Goal: Task Accomplishment & Management: Manage account settings

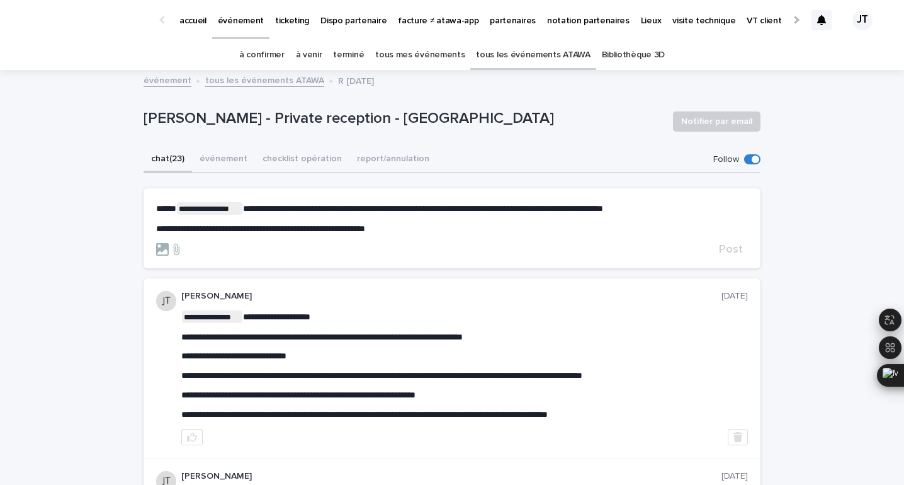
click at [365, 224] on span "**********" at bounding box center [260, 228] width 209 height 9
click at [448, 226] on p "**********" at bounding box center [452, 228] width 592 height 11
click at [739, 248] on span "Post" at bounding box center [731, 249] width 24 height 11
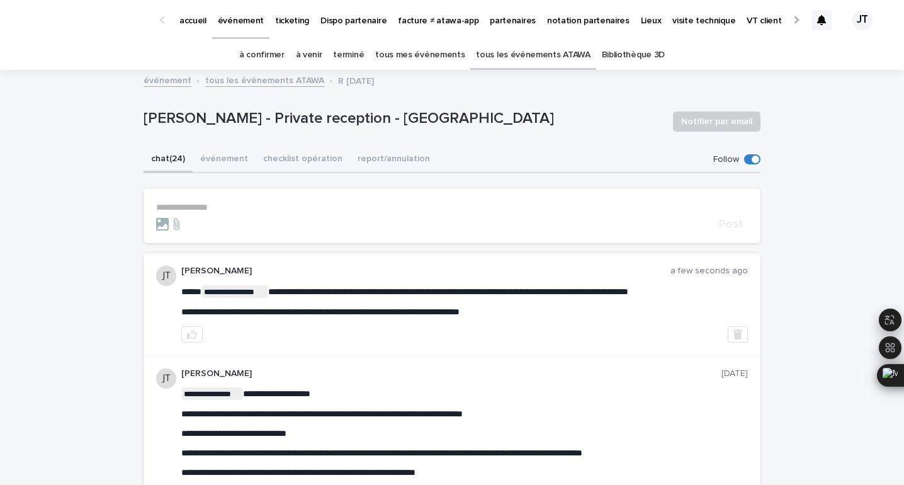
click at [273, 64] on link "à confirmer" at bounding box center [261, 55] width 45 height 30
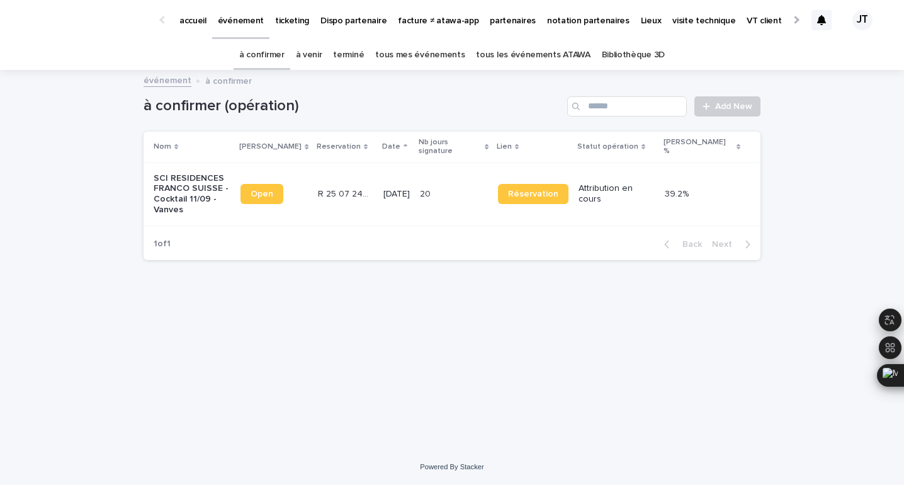
click at [399, 189] on p "[DATE]" at bounding box center [396, 194] width 26 height 11
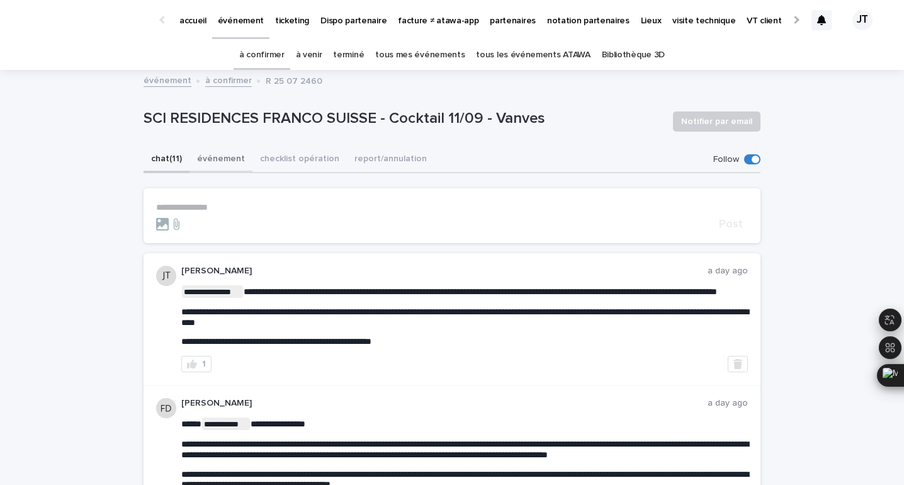
click at [239, 164] on button "événement" at bounding box center [220, 160] width 63 height 26
click at [281, 164] on button "checklist opération" at bounding box center [299, 160] width 94 height 26
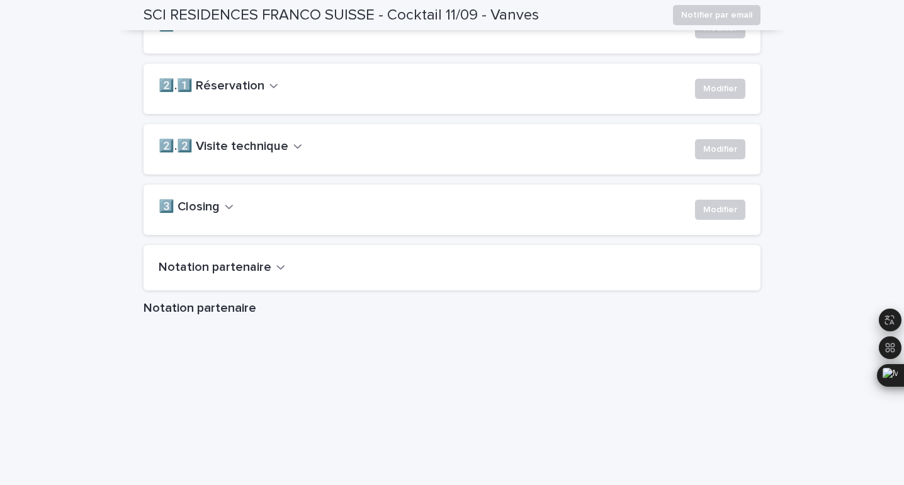
scroll to position [835, 0]
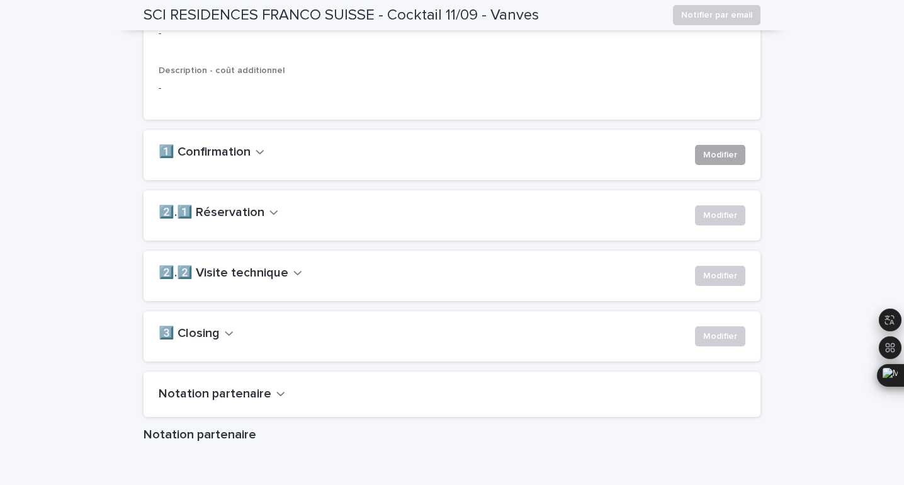
click at [710, 161] on span "Modifier" at bounding box center [720, 155] width 34 height 13
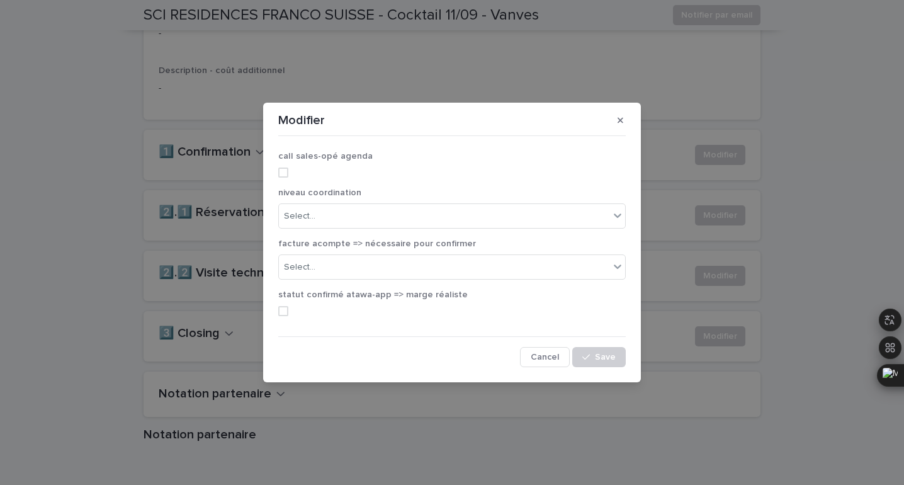
click at [280, 172] on span at bounding box center [283, 172] width 10 height 10
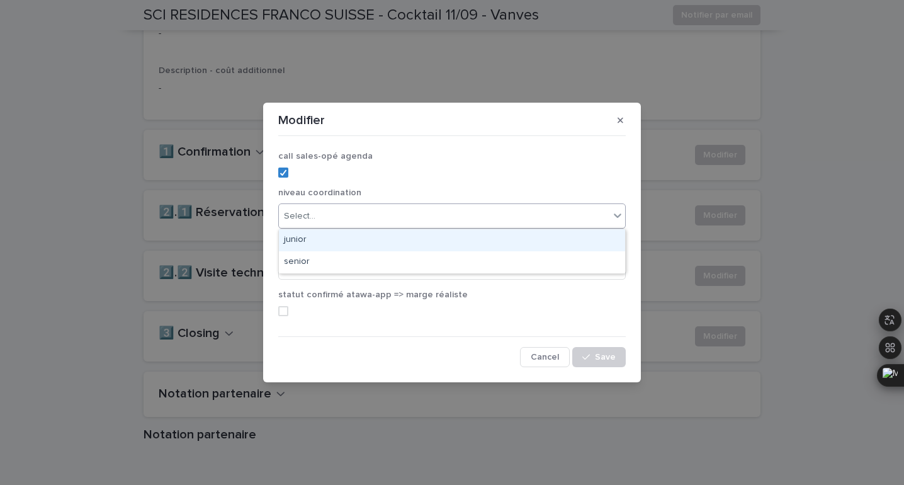
click at [298, 203] on div "Select..." at bounding box center [451, 215] width 347 height 25
click at [305, 235] on div "junior" at bounding box center [452, 240] width 346 height 22
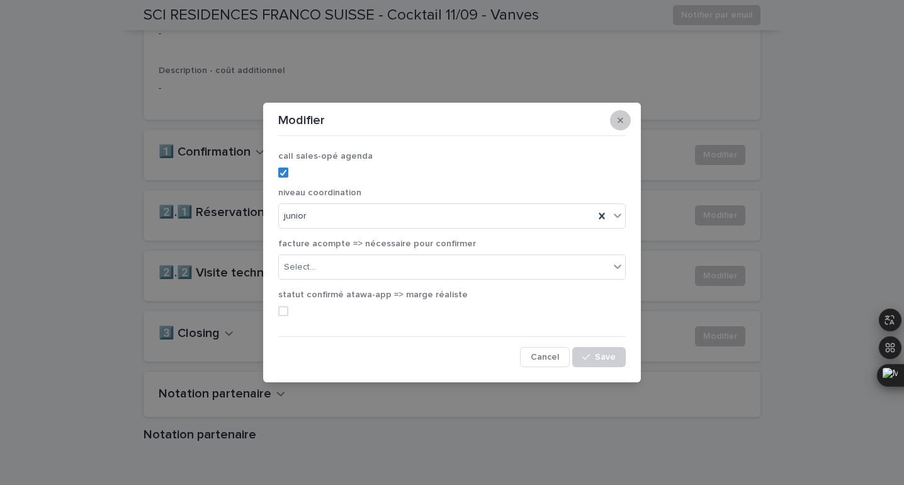
click at [621, 120] on icon "button" at bounding box center [621, 121] width 6 height 6
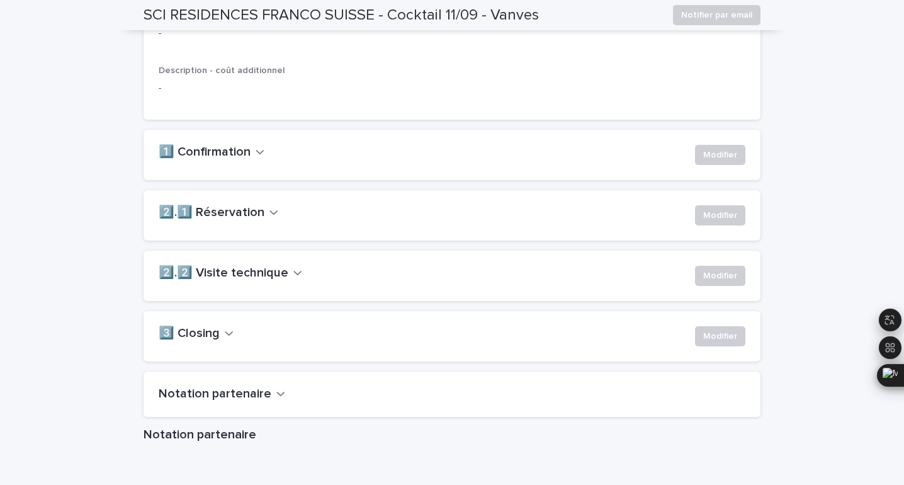
scroll to position [0, 0]
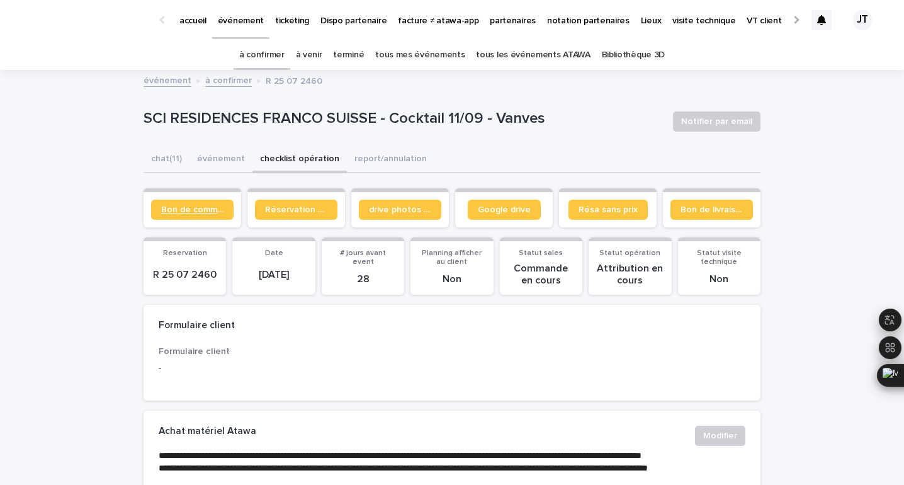
click at [217, 210] on span "Bon de commande" at bounding box center [192, 209] width 62 height 9
click at [184, 150] on button "chat (11)" at bounding box center [167, 160] width 46 height 26
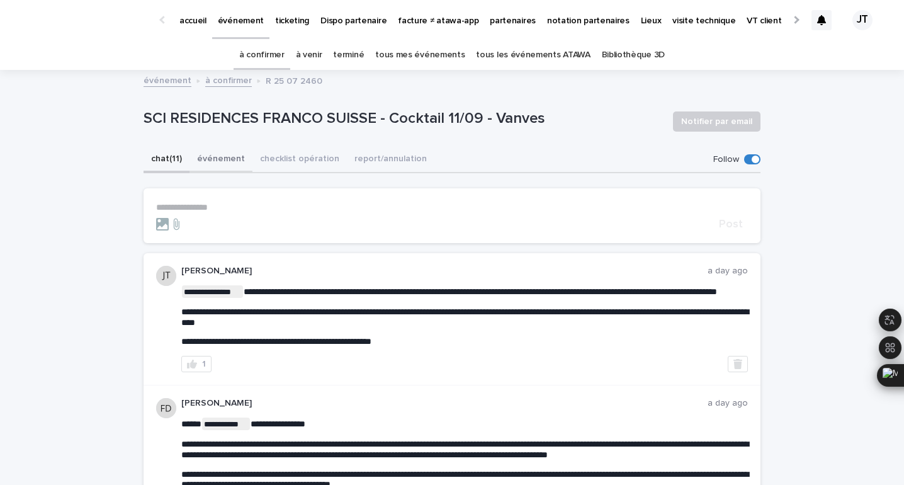
click at [227, 155] on button "événement" at bounding box center [220, 160] width 63 height 26
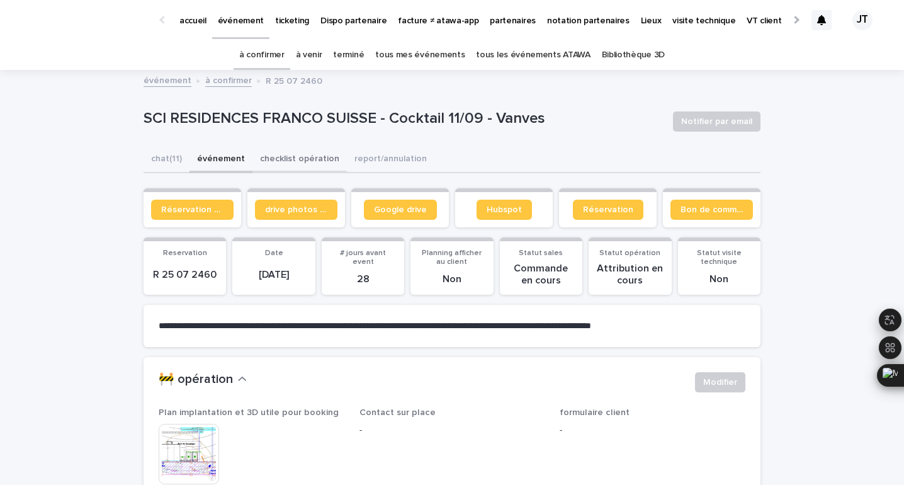
click at [319, 159] on button "checklist opération" at bounding box center [299, 160] width 94 height 26
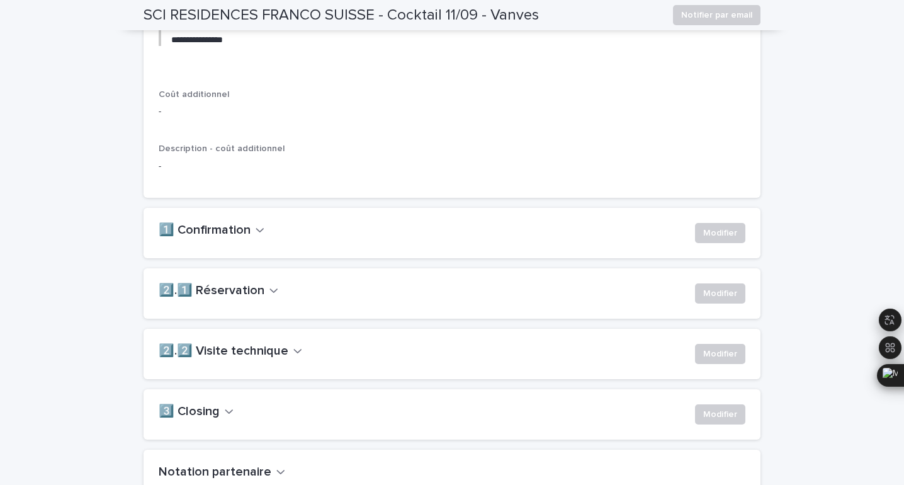
scroll to position [796, 0]
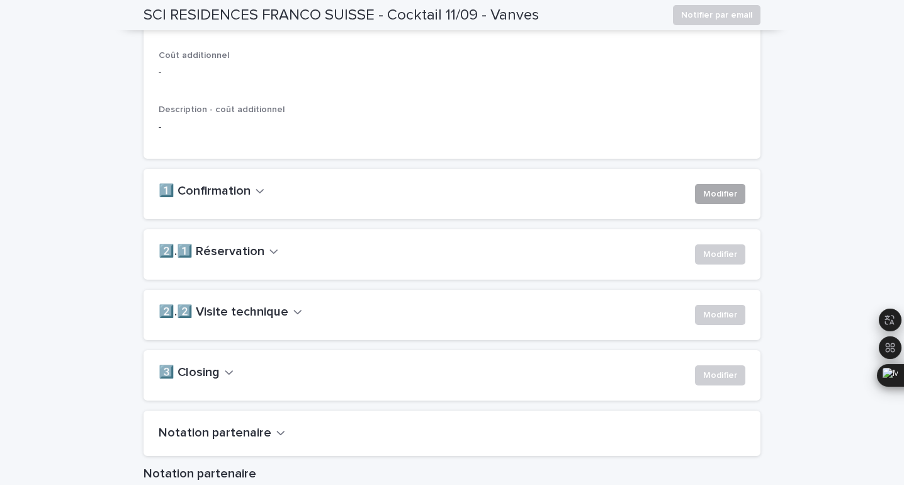
click at [714, 200] on span "Modifier" at bounding box center [720, 194] width 34 height 13
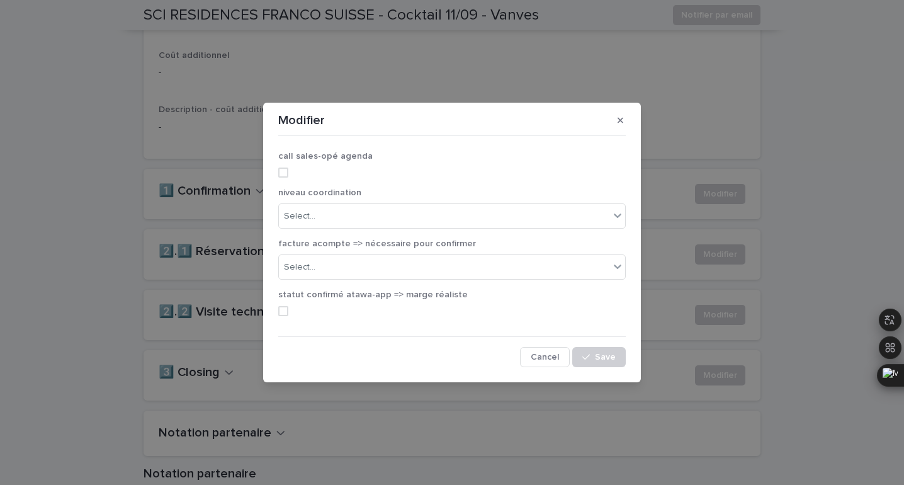
click at [281, 176] on span at bounding box center [283, 172] width 10 height 10
click at [305, 212] on div "Select..." at bounding box center [299, 216] width 31 height 13
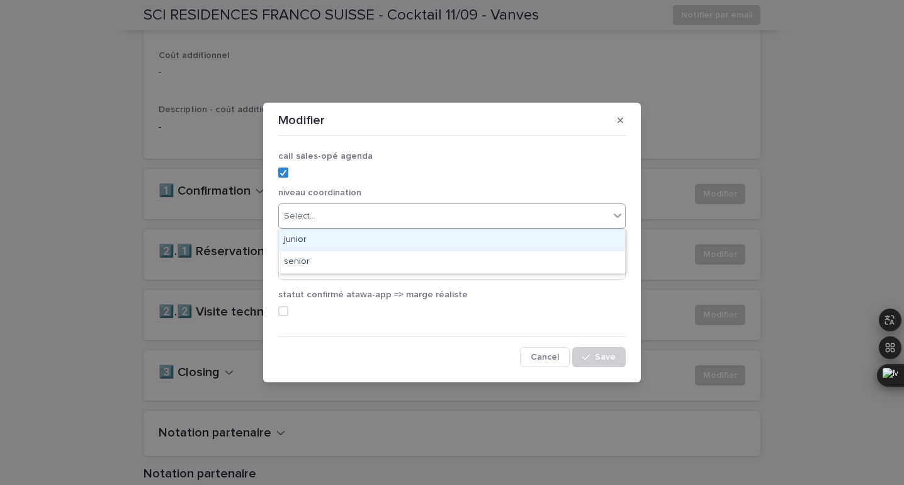
click at [313, 237] on div "junior" at bounding box center [452, 240] width 346 height 22
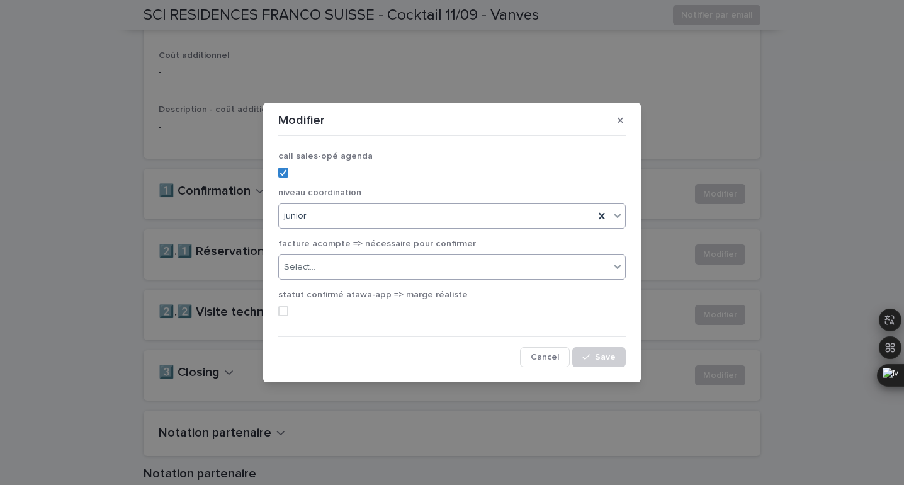
click at [307, 257] on div "Select..." at bounding box center [444, 267] width 330 height 21
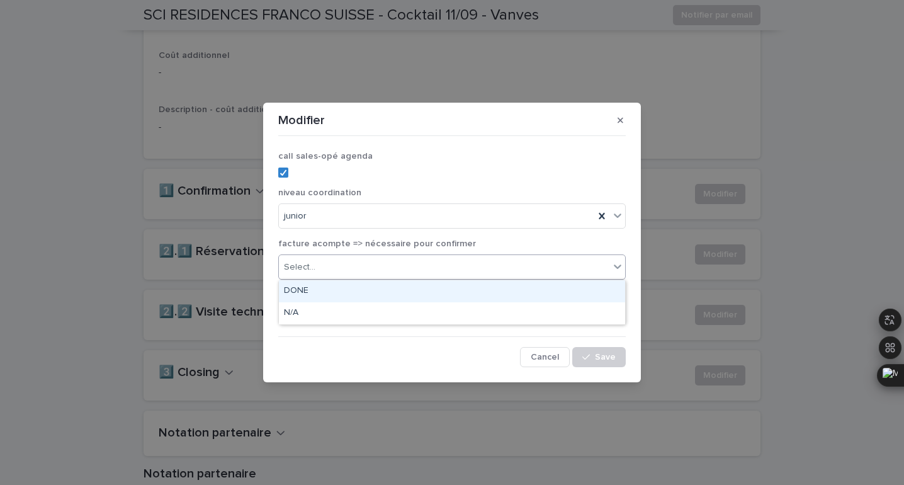
click at [311, 281] on div "DONE" at bounding box center [452, 291] width 346 height 22
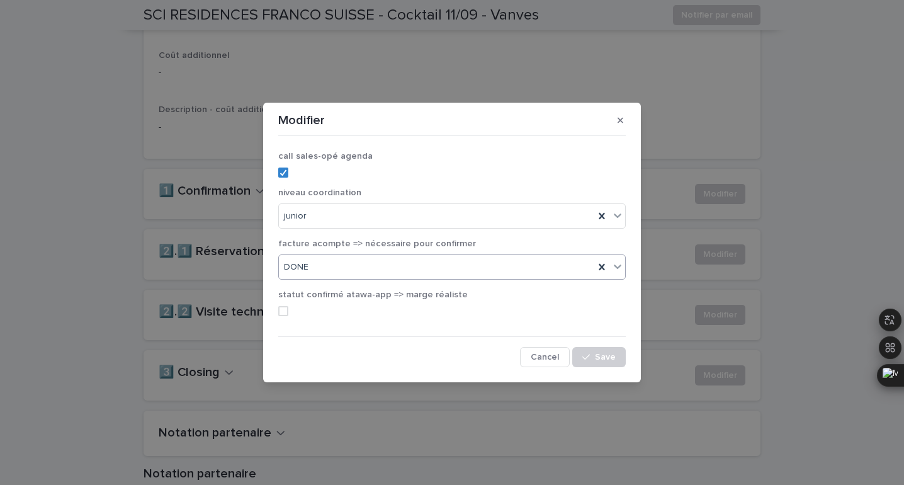
click at [287, 306] on span at bounding box center [283, 311] width 10 height 10
click at [589, 356] on icon "button" at bounding box center [586, 357] width 8 height 6
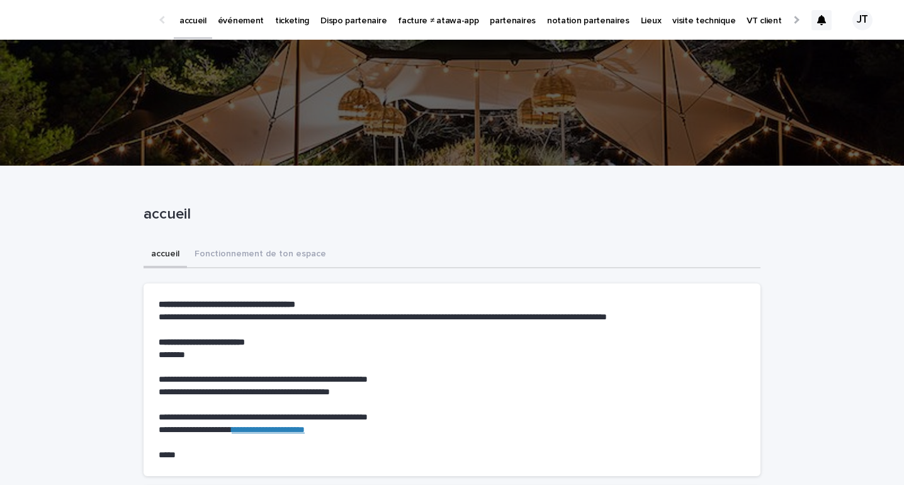
click at [229, 20] on p "événement" at bounding box center [241, 13] width 46 height 26
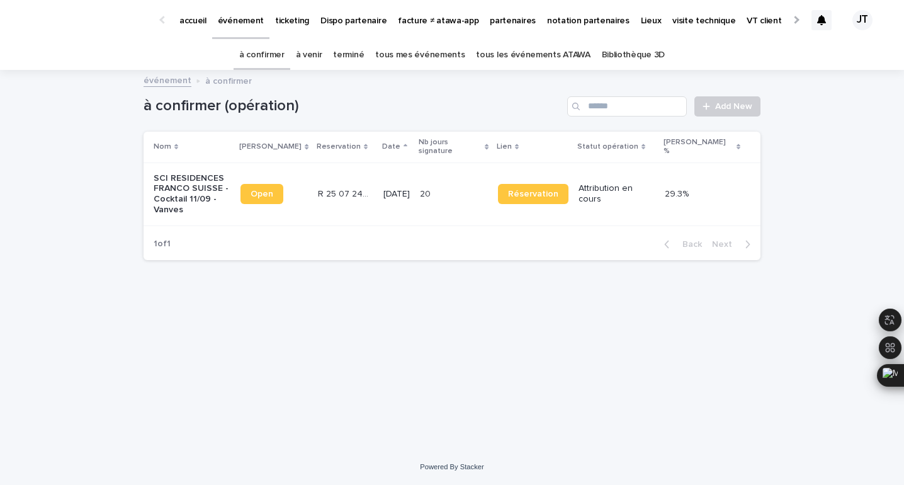
click at [328, 59] on div "à venir" at bounding box center [309, 55] width 38 height 30
click at [316, 57] on link "à venir" at bounding box center [309, 55] width 26 height 30
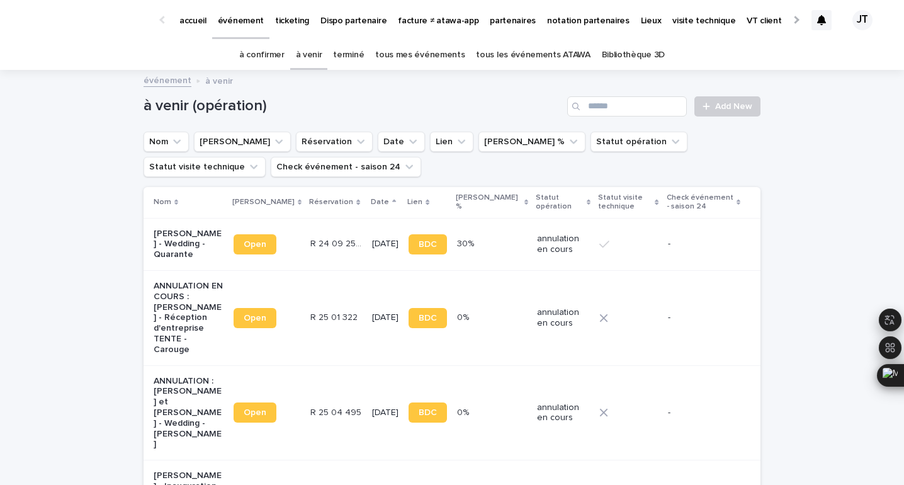
click at [359, 57] on link "terminé" at bounding box center [348, 55] width 31 height 30
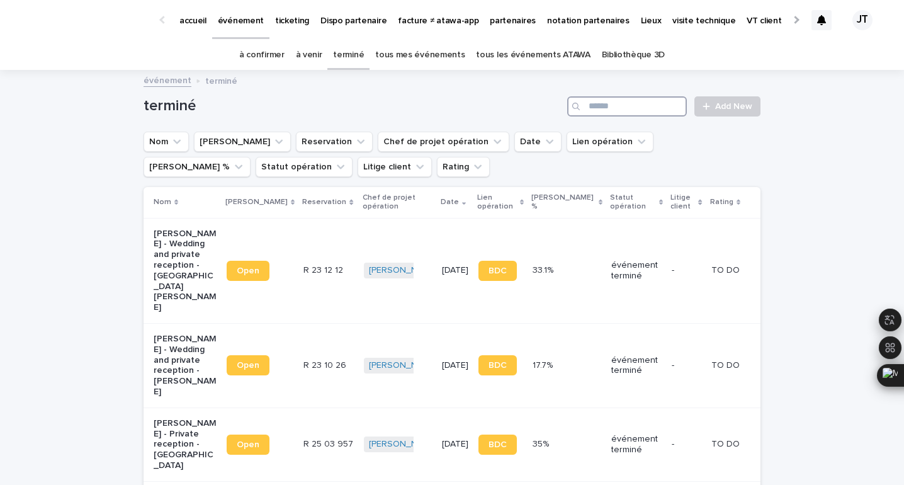
click at [606, 102] on input "Search" at bounding box center [627, 106] width 120 height 20
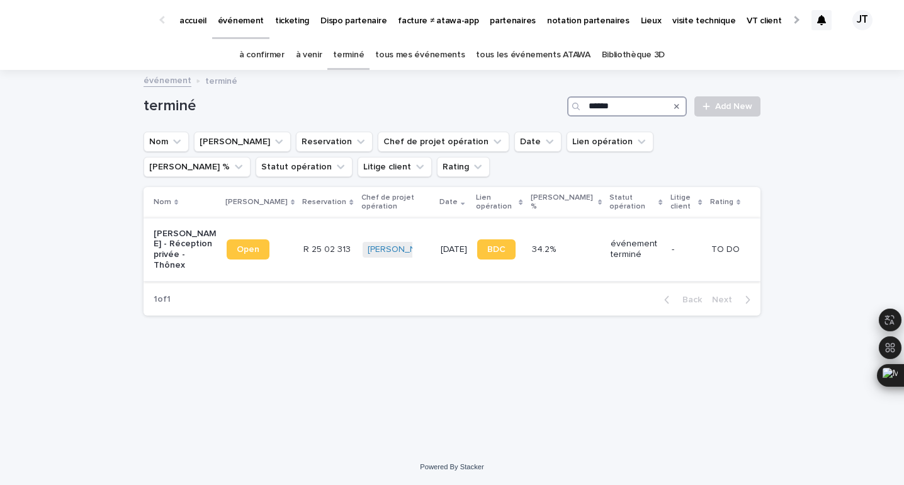
type input "******"
click at [404, 254] on td "Joy Tarade + 0" at bounding box center [397, 249] width 79 height 63
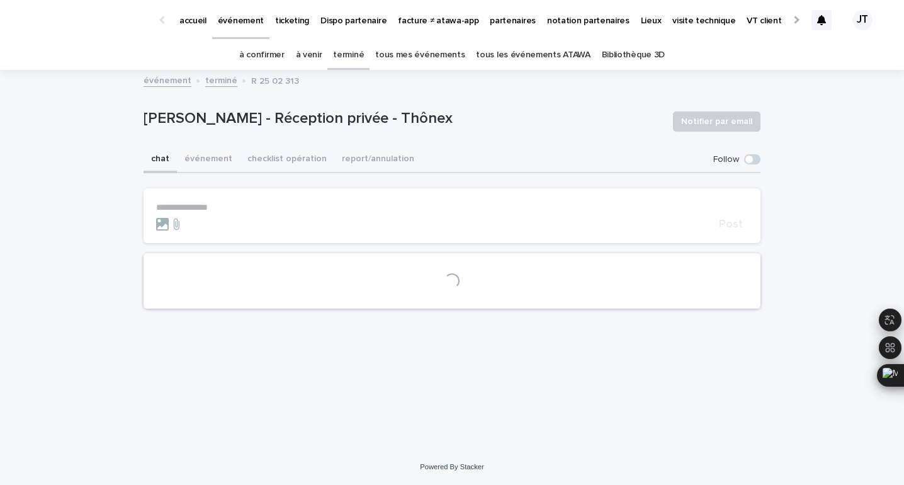
click at [224, 118] on p "Sandra Païs - Réception privée - Thônex" at bounding box center [403, 119] width 519 height 18
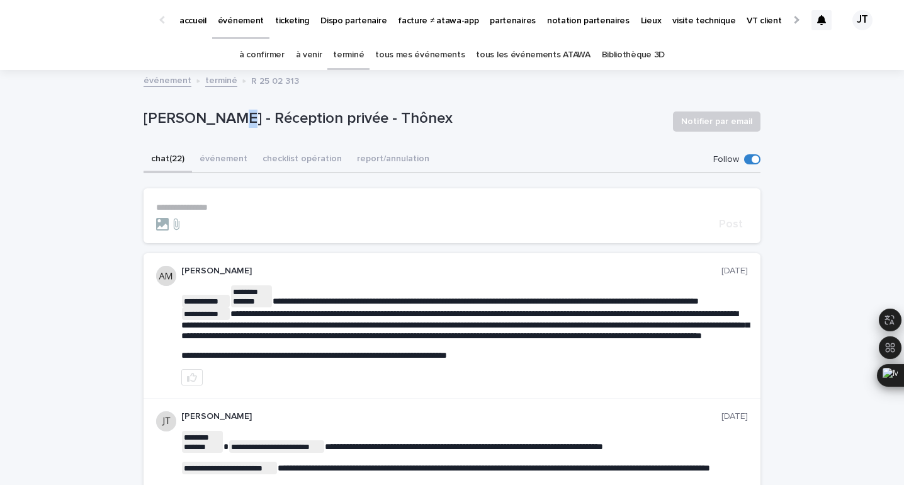
click at [224, 118] on p "Sandra Païs - Réception privée - Thônex" at bounding box center [403, 119] width 519 height 18
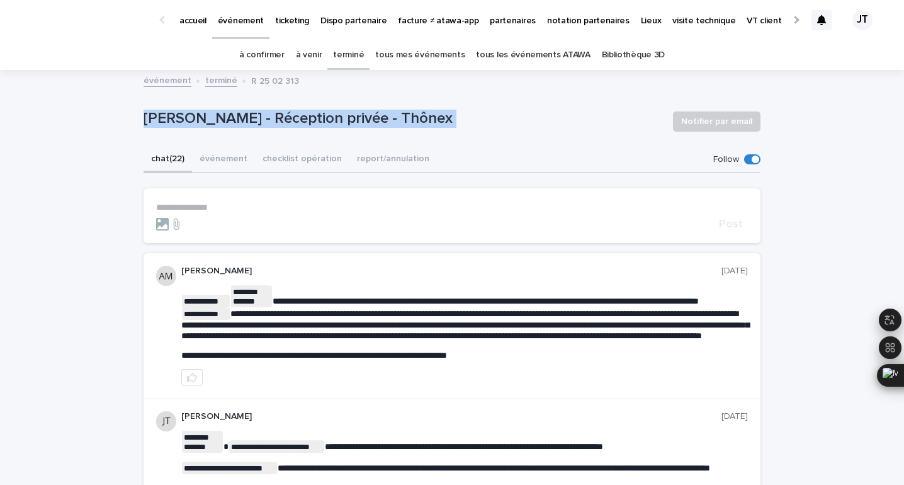
click at [224, 118] on p "Sandra Païs - Réception privée - Thônex" at bounding box center [403, 119] width 519 height 18
copy div "Sandra Païs - Réception privée - Thônex Notifier par email Sorry, there was an …"
click at [226, 157] on button "événement" at bounding box center [223, 160] width 63 height 26
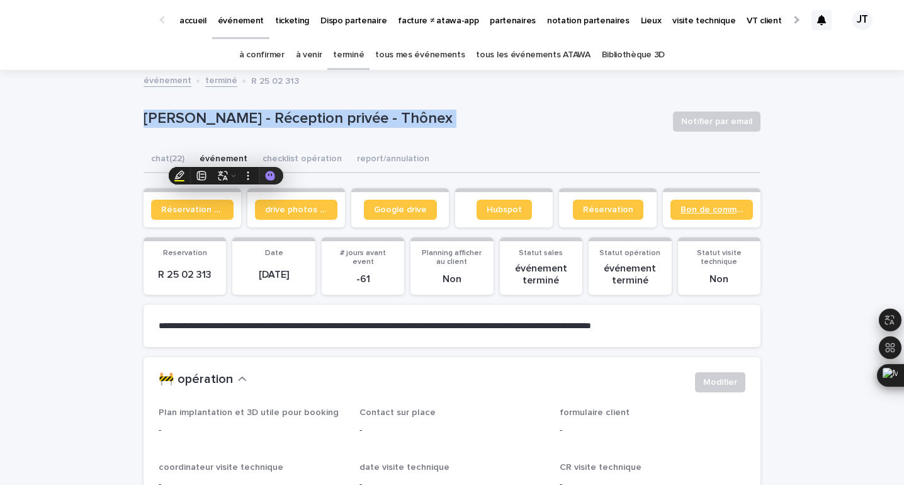
click at [704, 214] on link "Bon de commande" at bounding box center [711, 210] width 82 height 20
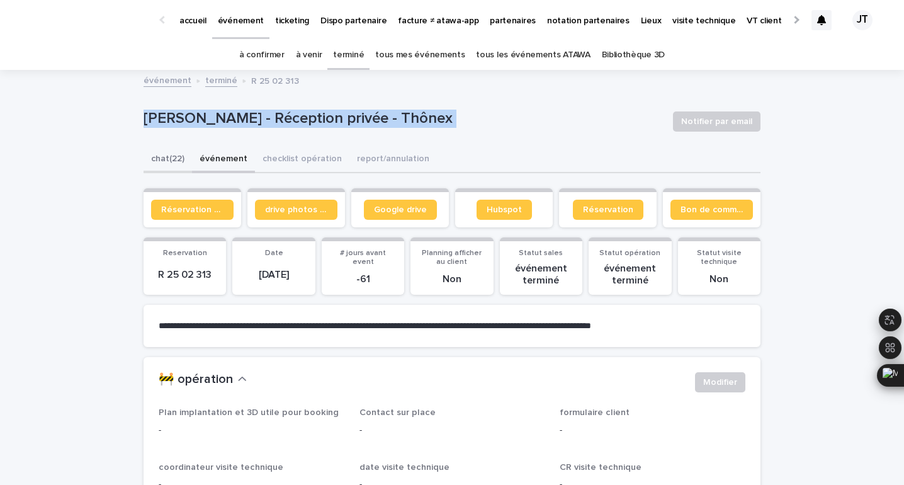
click at [186, 155] on button "chat (22)" at bounding box center [168, 160] width 48 height 26
